Goal: Task Accomplishment & Management: Use online tool/utility

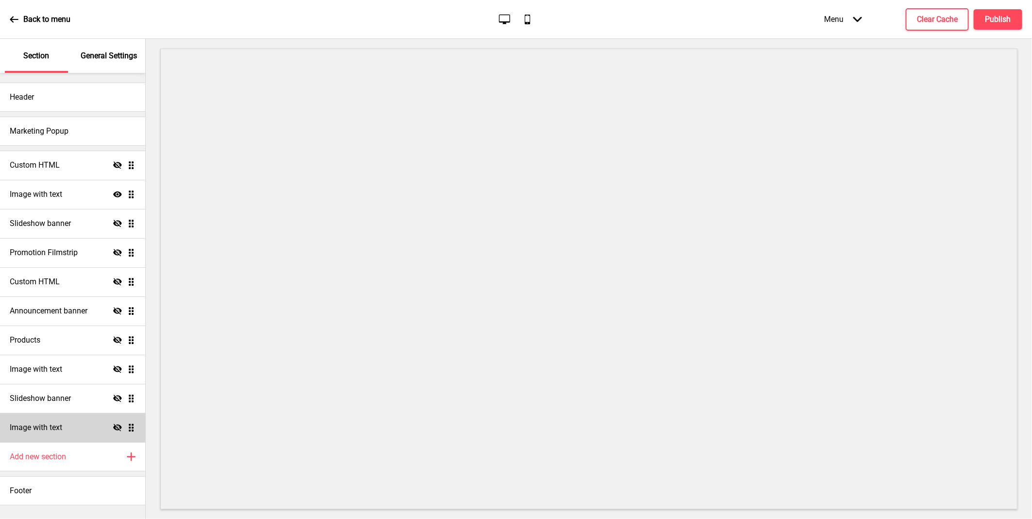
click at [32, 425] on h4 "Image with text" at bounding box center [36, 427] width 52 height 11
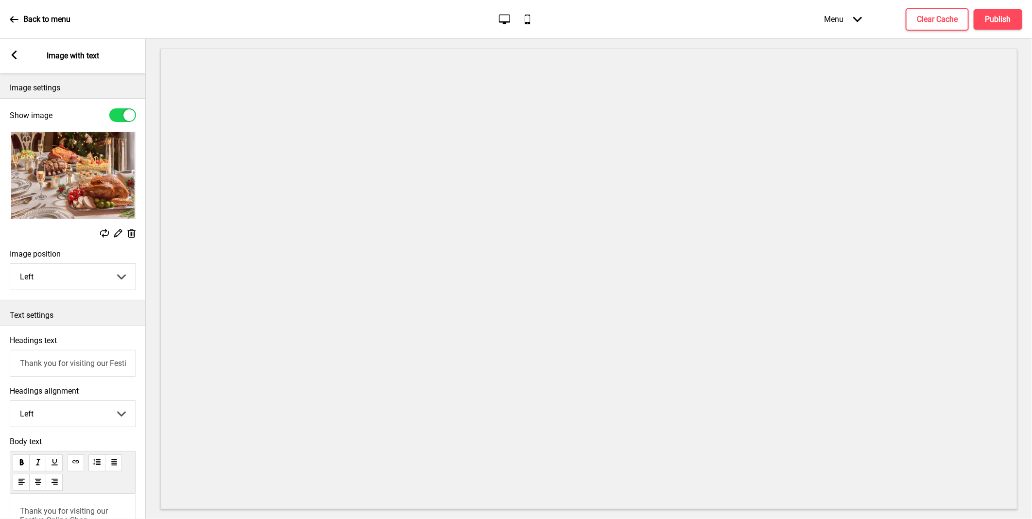
click at [102, 232] on rect at bounding box center [104, 233] width 9 height 9
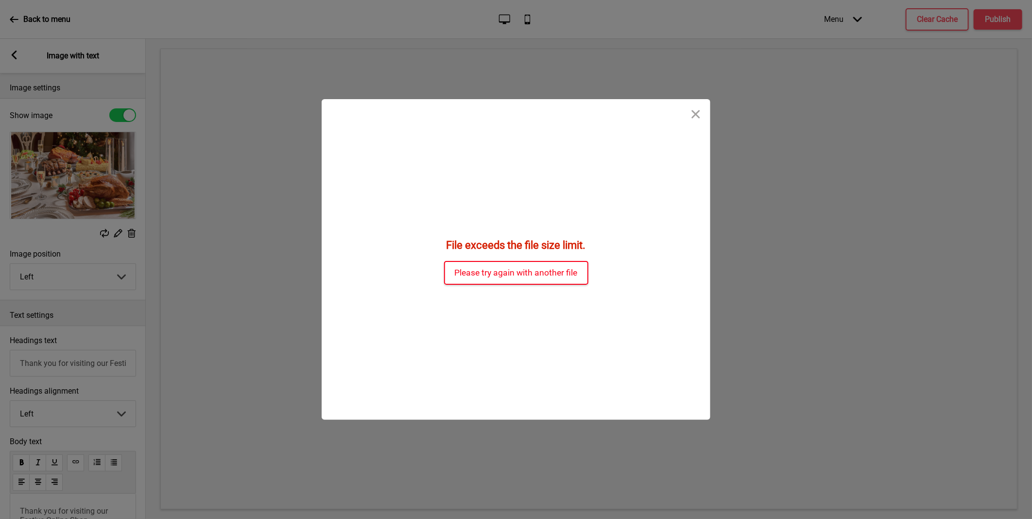
click at [542, 273] on button "Please try again with another file" at bounding box center [516, 273] width 144 height 24
click at [517, 269] on button "Please try again with another file" at bounding box center [516, 273] width 144 height 24
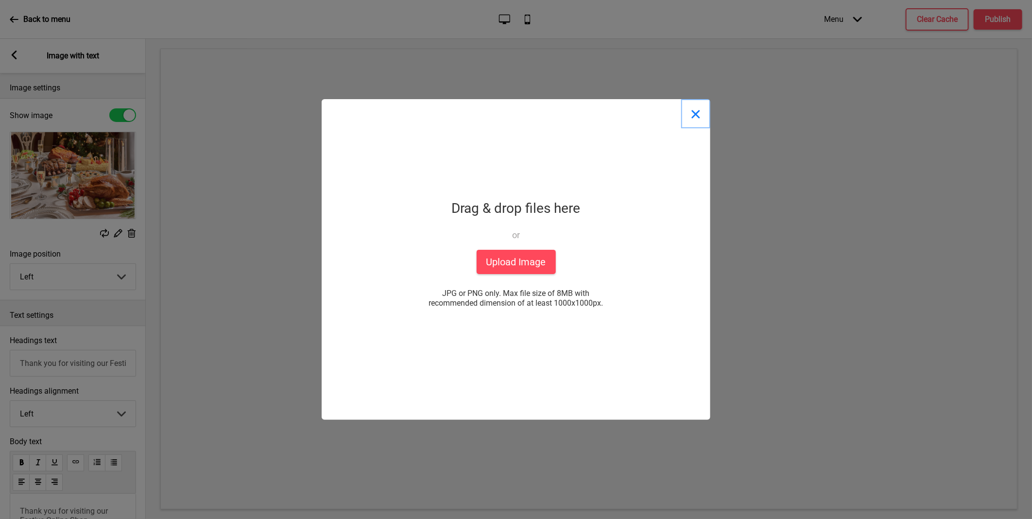
click at [693, 114] on button "Close" at bounding box center [695, 113] width 29 height 29
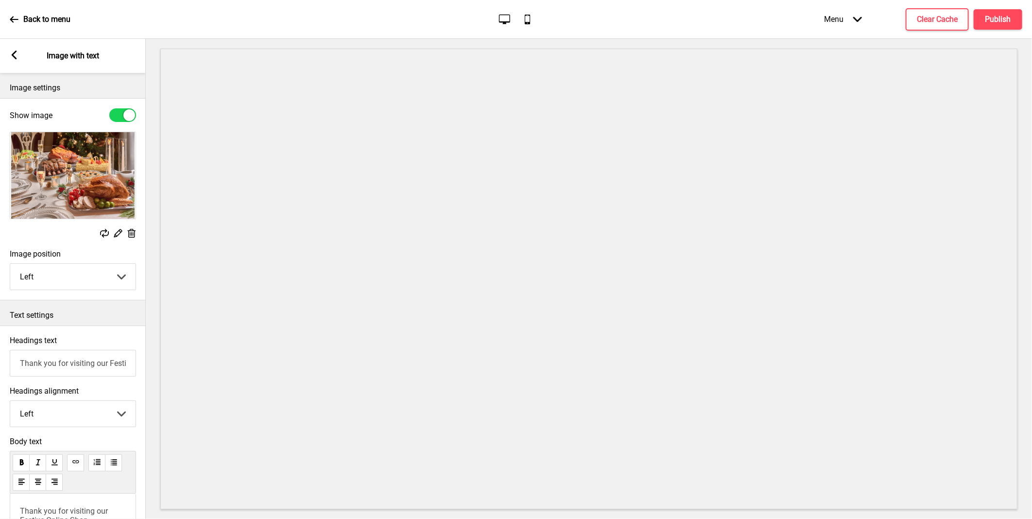
scroll to position [156, 0]
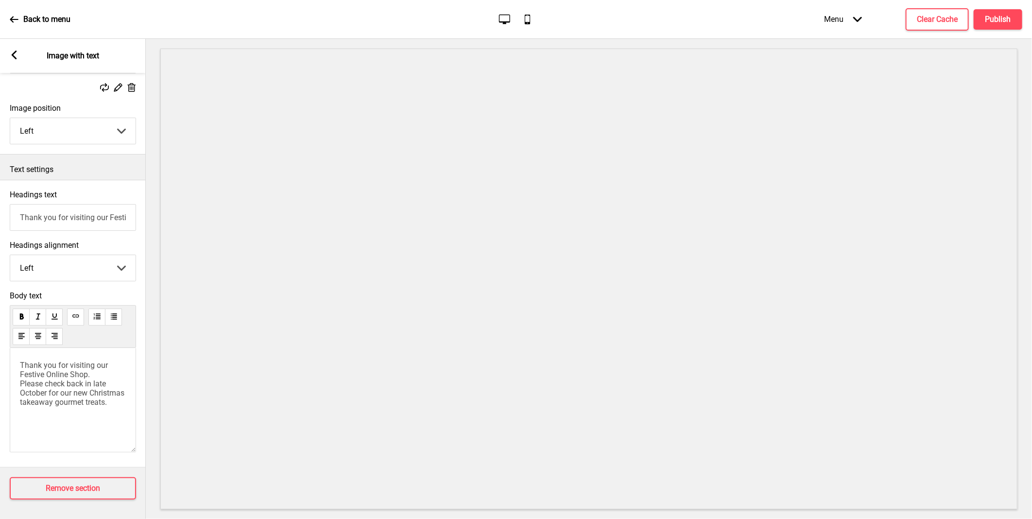
click at [68, 211] on input "Thank you for visiting our Festive Online Shop." at bounding box center [73, 217] width 126 height 27
click at [122, 211] on input "Thank you for visiting our Festive Online Shop." at bounding box center [72, 217] width 126 height 27
drag, startPoint x: 128, startPoint y: 210, endPoint x: -2, endPoint y: 207, distance: 130.2
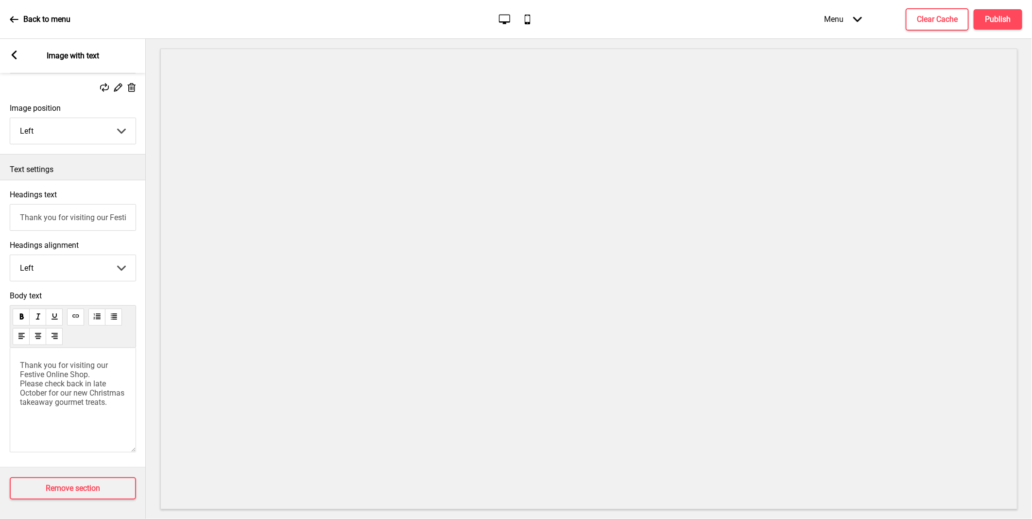
click at [0, 207] on html "Back to menu Desktop Mobile Menu Arrow down Product Page Store Information Chec…" at bounding box center [516, 259] width 1032 height 519
paste input "Goodwood Christmas Cheer 2025"
type input "Goodwood Christmas Cheer 2025"
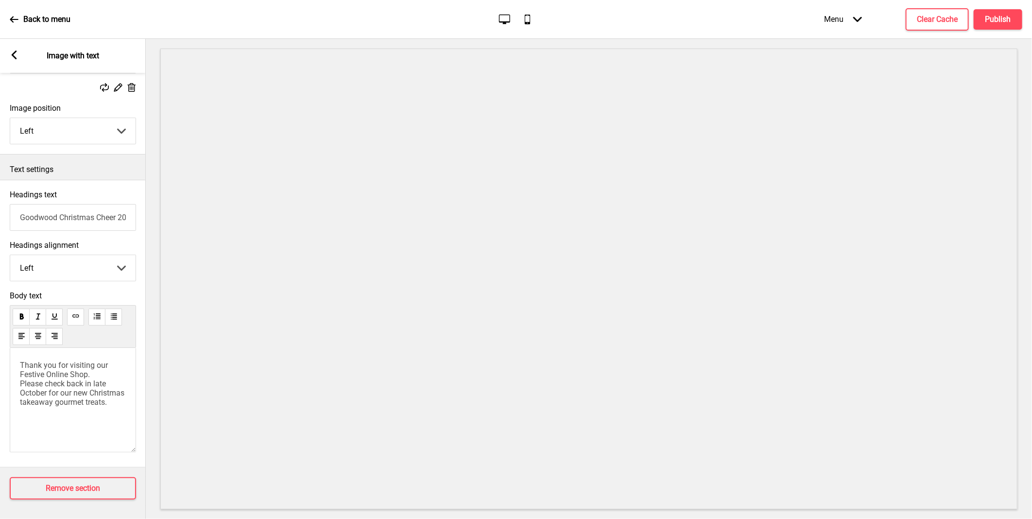
click at [99, 384] on span "Thank you for visiting our Festive Online Shop. Please check back in late Octob…" at bounding box center [73, 383] width 106 height 46
drag, startPoint x: 118, startPoint y: 410, endPoint x: 24, endPoint y: 348, distance: 112.8
click at [24, 348] on div "Thank you for visiting our Festive Online Shop. Please check back in late Octob…" at bounding box center [73, 400] width 126 height 104
click at [81, 393] on span "Thank you for visiting our Festive Online Shop. Please check back in late Octob…" at bounding box center [73, 383] width 106 height 46
drag, startPoint x: 109, startPoint y: 404, endPoint x: -2, endPoint y: 311, distance: 144.5
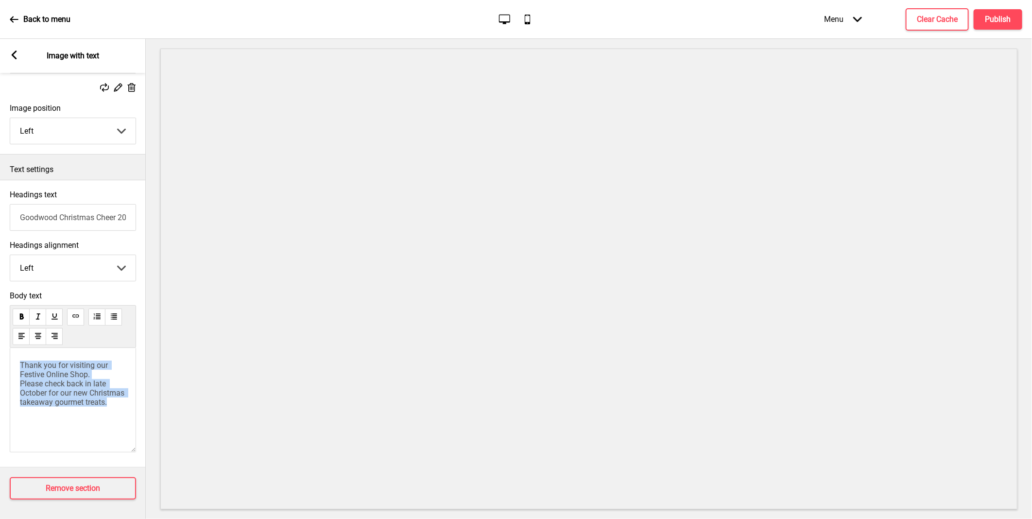
click at [0, 311] on html "Back to menu Desktop Mobile Menu Arrow down Product Page Store Information Chec…" at bounding box center [516, 259] width 1032 height 519
drag, startPoint x: 69, startPoint y: 370, endPoint x: 21, endPoint y: 358, distance: 49.6
click at [21, 360] on p "Online pre-orders will open on [DATE]" at bounding box center [73, 369] width 106 height 18
click at [79, 371] on p "Online pre-orders will open on [DATE]" at bounding box center [73, 369] width 106 height 18
click at [39, 370] on span "Online pre-orders will open on [DATE]" at bounding box center [71, 369] width 103 height 18
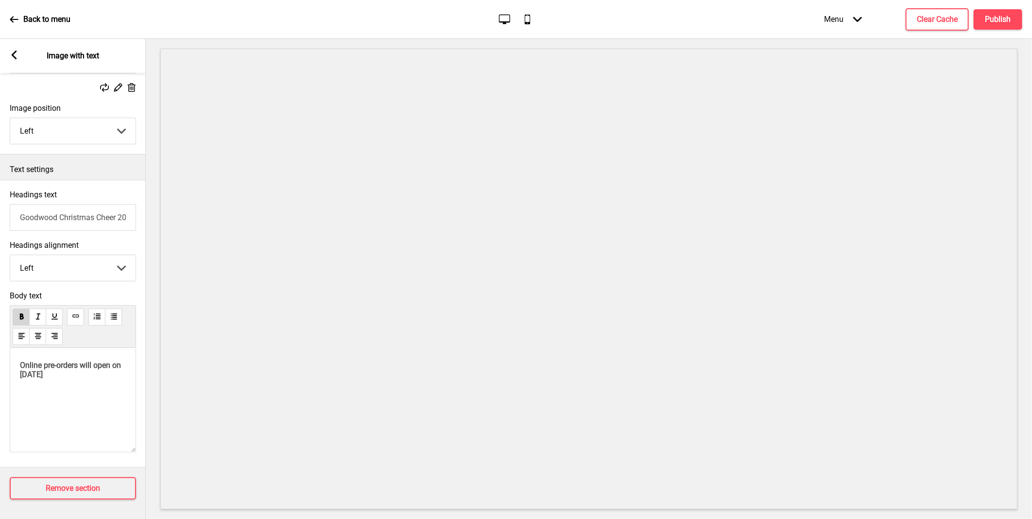
click at [30, 397] on div "Online pre-orders will open on [DATE] ﻿" at bounding box center [73, 400] width 126 height 104
click at [38, 392] on p "﻿" at bounding box center [73, 391] width 106 height 9
drag, startPoint x: 107, startPoint y: 409, endPoint x: 19, endPoint y: 387, distance: 90.1
click at [19, 387] on div "Online pre-orders will open on [DATE] Your Holiday Feast is in the making, and …" at bounding box center [73, 400] width 126 height 104
click at [92, 411] on p "Your Holiday Feast is in the making, and we promise it will be worth the wait!" at bounding box center [73, 401] width 106 height 28
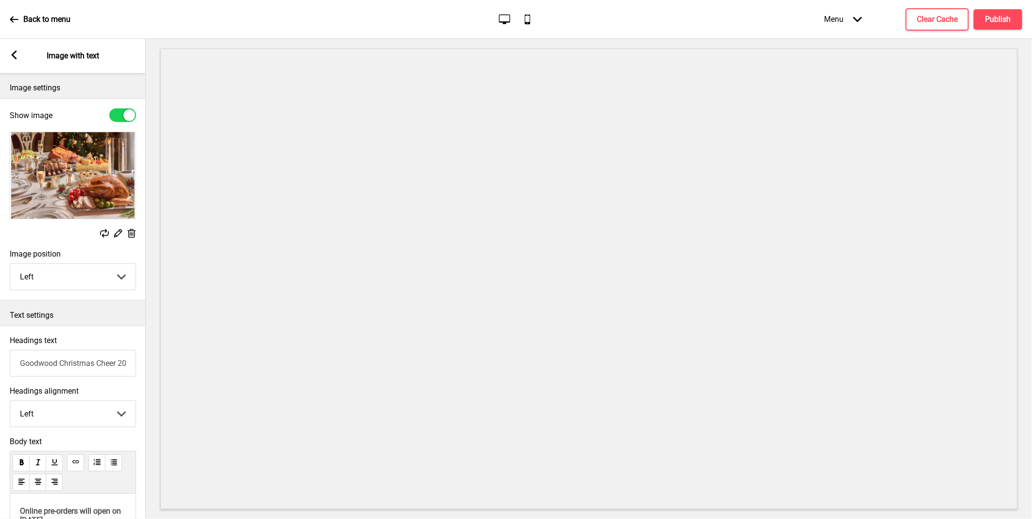
click at [107, 233] on rect at bounding box center [104, 233] width 9 height 9
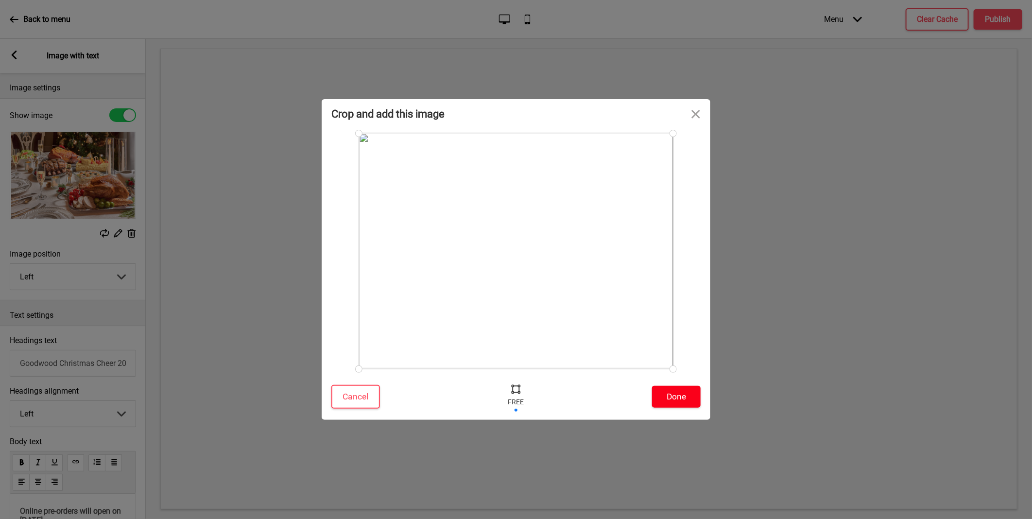
click at [668, 401] on button "Done" at bounding box center [676, 397] width 49 height 22
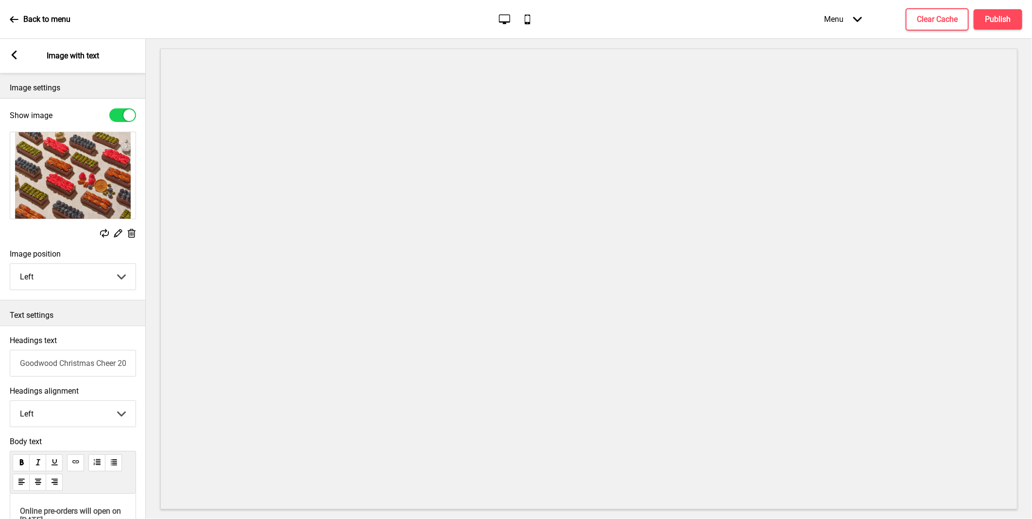
click at [15, 53] on icon at bounding box center [14, 55] width 5 height 9
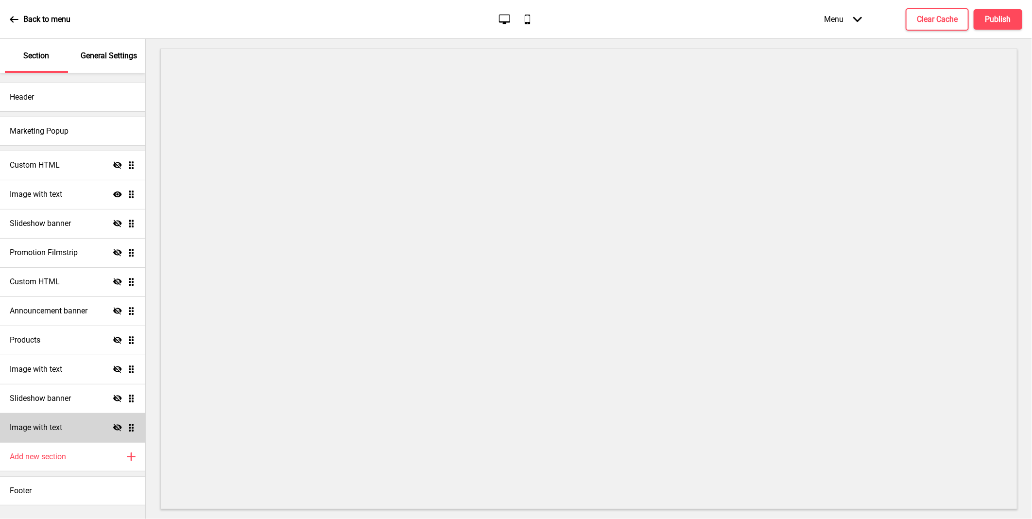
click at [57, 427] on h4 "Image with text" at bounding box center [36, 427] width 52 height 11
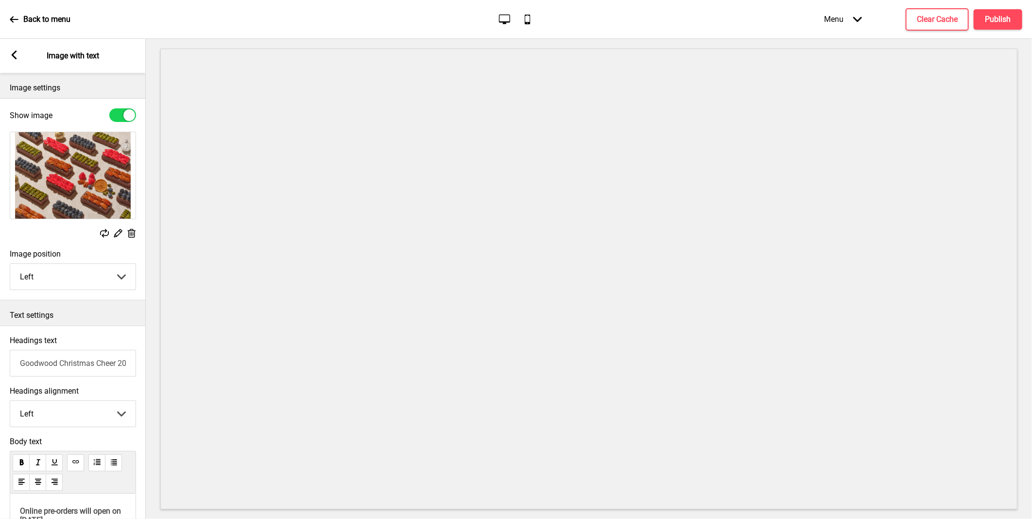
click at [15, 55] on rect at bounding box center [14, 55] width 9 height 9
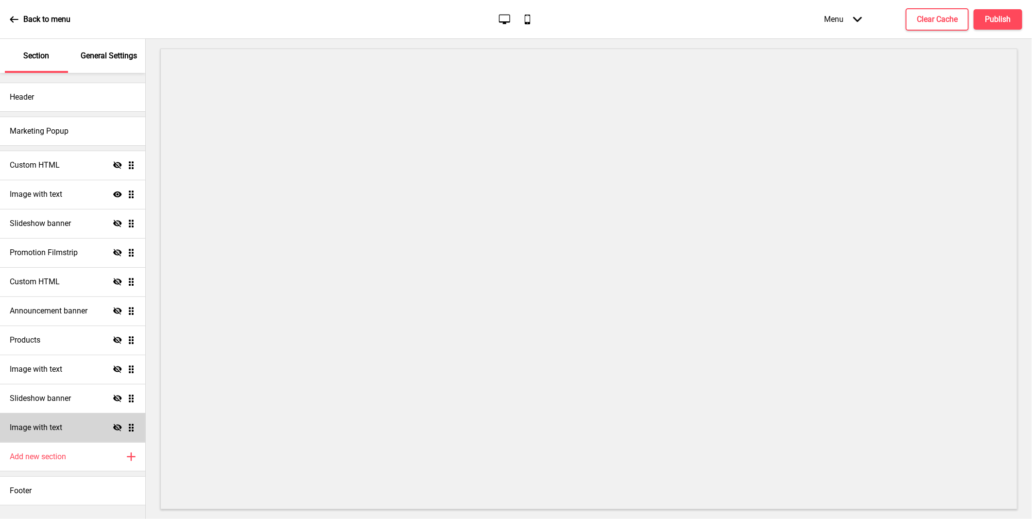
click at [115, 426] on icon at bounding box center [117, 427] width 9 height 7
click at [119, 427] on icon "Show" at bounding box center [117, 427] width 9 height 9
